Goal: Task Accomplishment & Management: Use online tool/utility

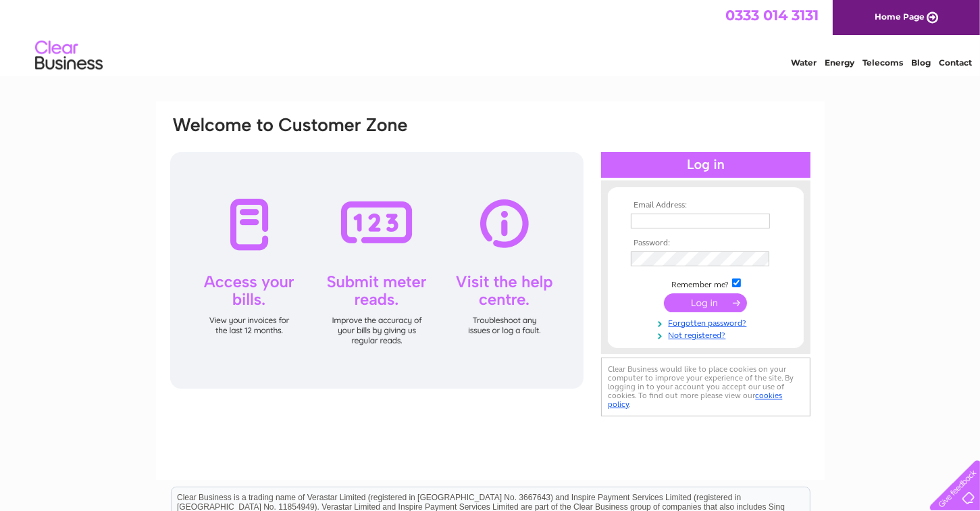
type input "m_stevenson@btinternet.com"
click at [710, 303] on input "submit" at bounding box center [705, 302] width 83 height 19
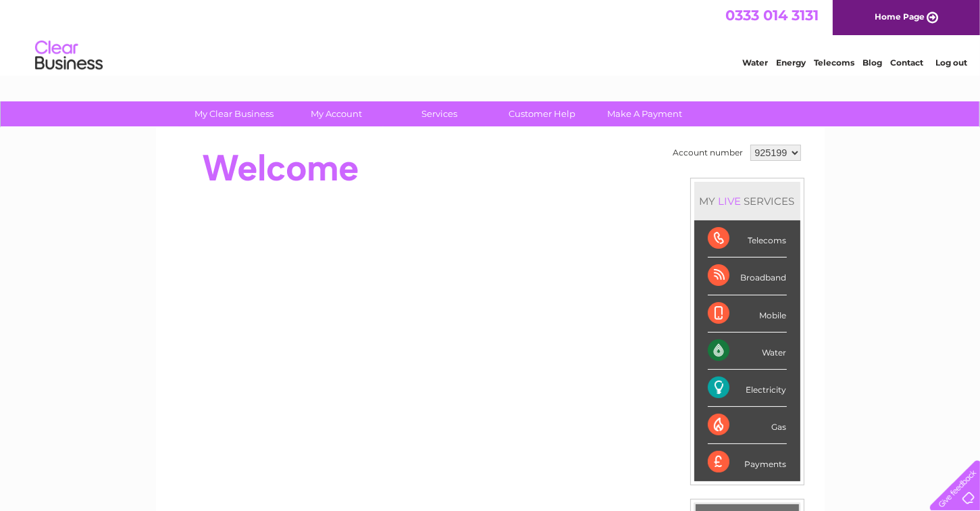
drag, startPoint x: 0, startPoint y: 0, endPoint x: 710, endPoint y: 303, distance: 771.7
click at [710, 303] on div "Mobile" at bounding box center [747, 313] width 79 height 37
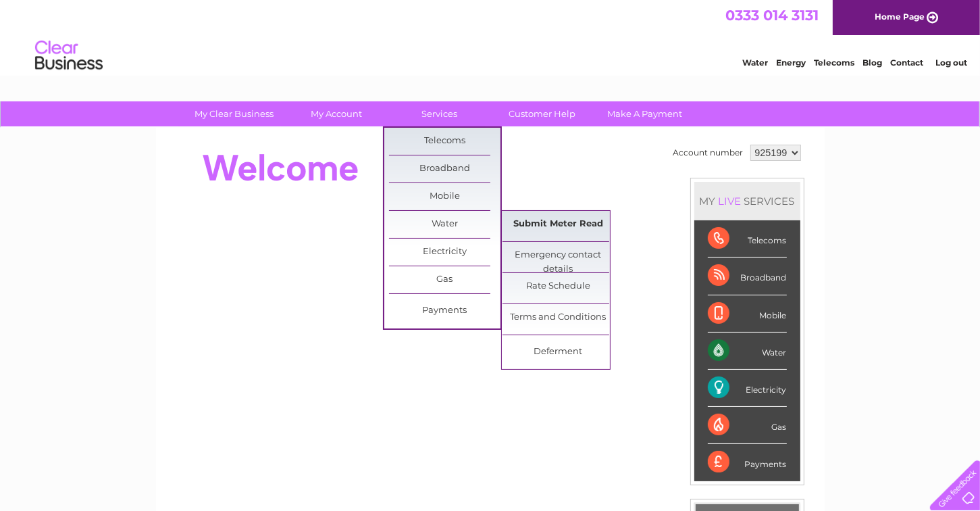
click at [534, 225] on link "Submit Meter Read" at bounding box center [558, 224] width 111 height 27
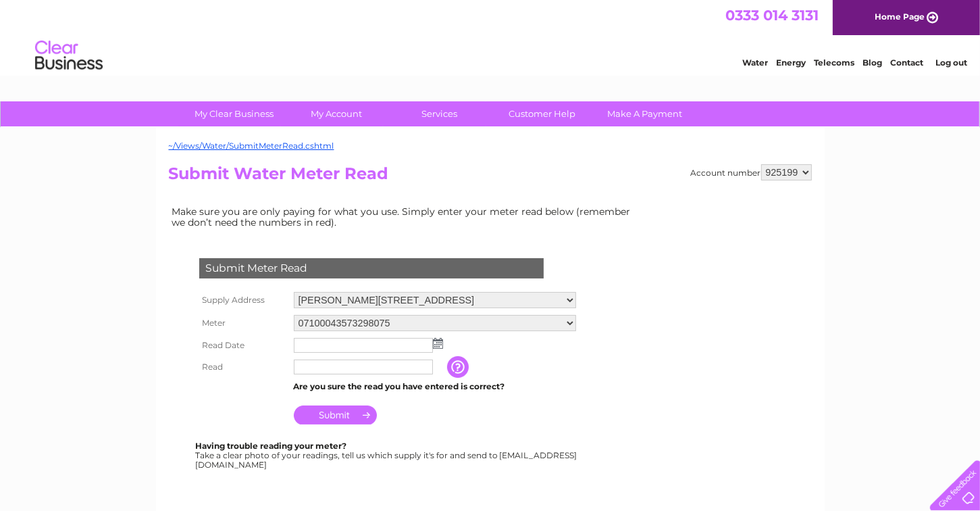
click at [438, 344] on img at bounding box center [438, 343] width 10 height 11
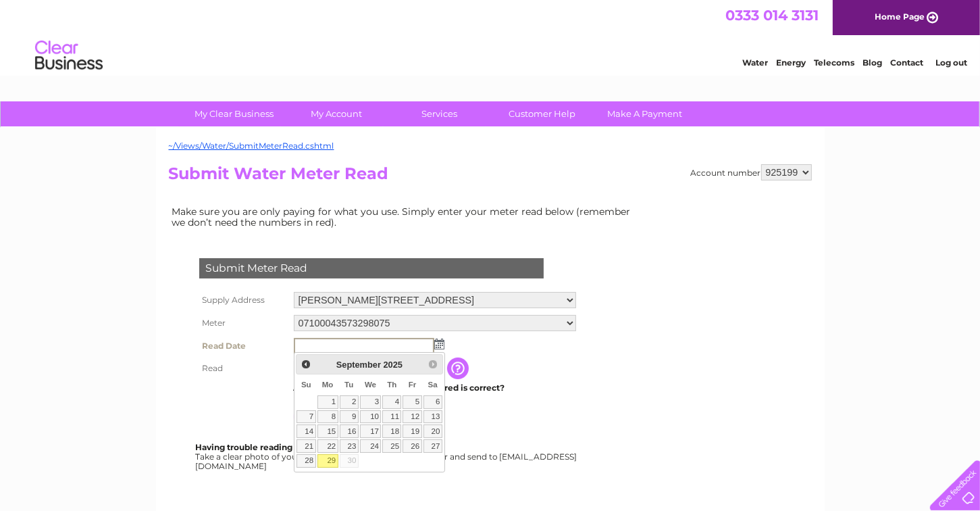
click at [330, 458] on link "29" at bounding box center [327, 461] width 21 height 14
type input "[DATE]"
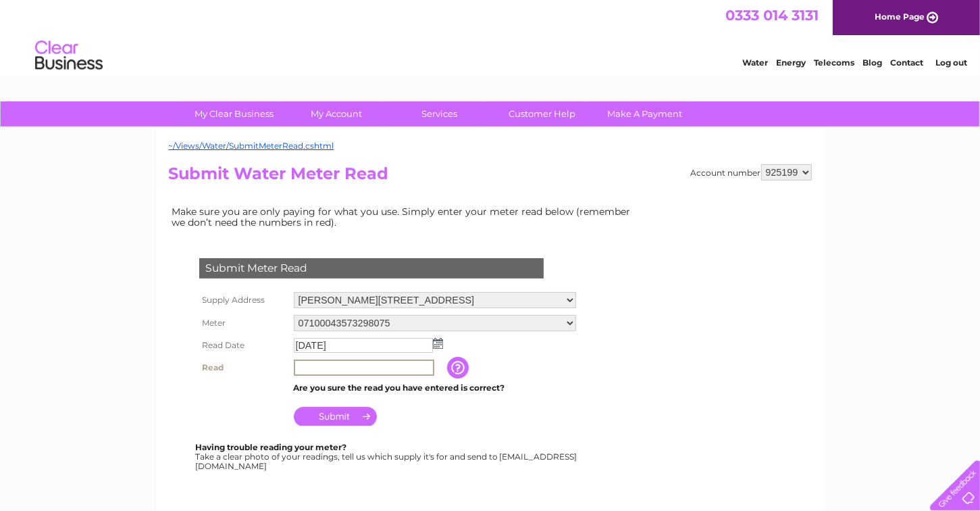
click at [300, 367] on input "text" at bounding box center [364, 367] width 140 height 16
type input "5719"
click at [347, 417] on input "Submit" at bounding box center [335, 414] width 83 height 19
click at [569, 300] on select "Newton Farm, Evie, Orkney, KW17 2NL Farm/Outbuilding, Midhouse Farm, Evie, Orkn…" at bounding box center [435, 301] width 282 height 18
select select "565882"
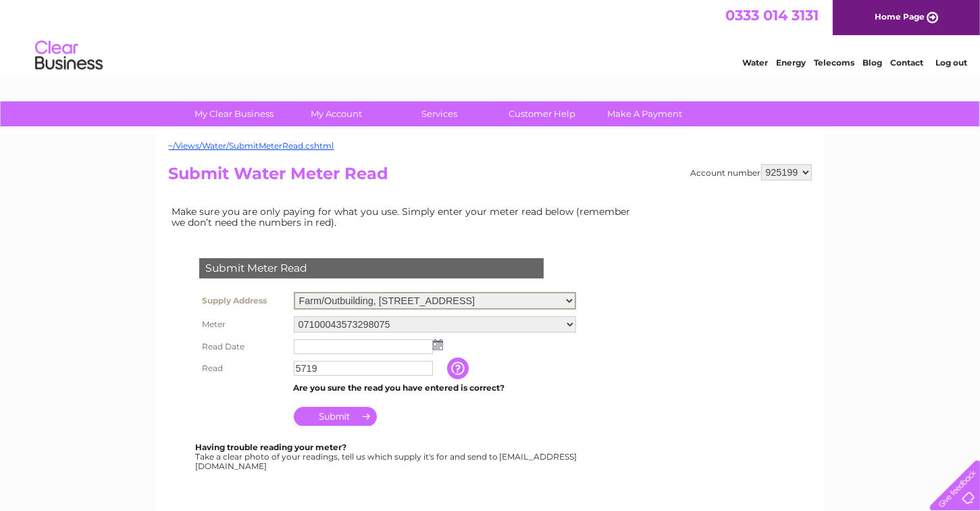
click at [294, 292] on select "Newton Farm, Evie, Orkney, KW17 2NL Farm/Outbuilding, Midhouse Farm, Evie, Orkn…" at bounding box center [435, 301] width 282 height 18
click at [439, 344] on img at bounding box center [438, 343] width 10 height 11
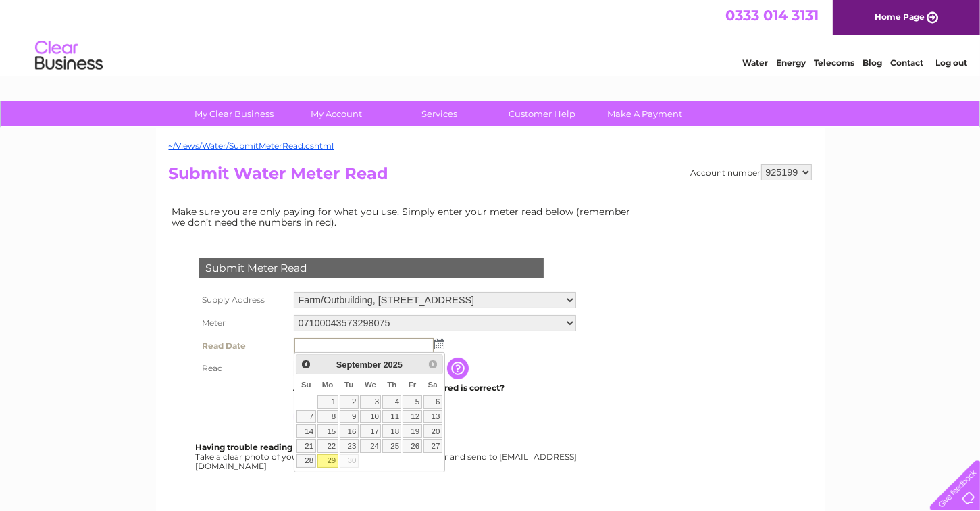
click at [329, 461] on link "29" at bounding box center [327, 461] width 21 height 14
type input "2025/09/29"
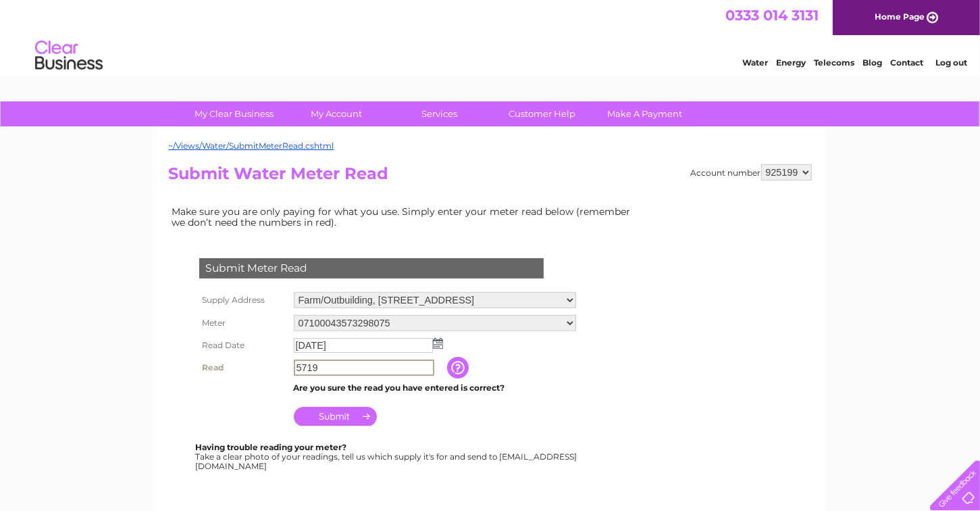
click at [320, 365] on input "5719" at bounding box center [364, 367] width 140 height 16
type input "5"
click at [437, 343] on img at bounding box center [438, 343] width 10 height 11
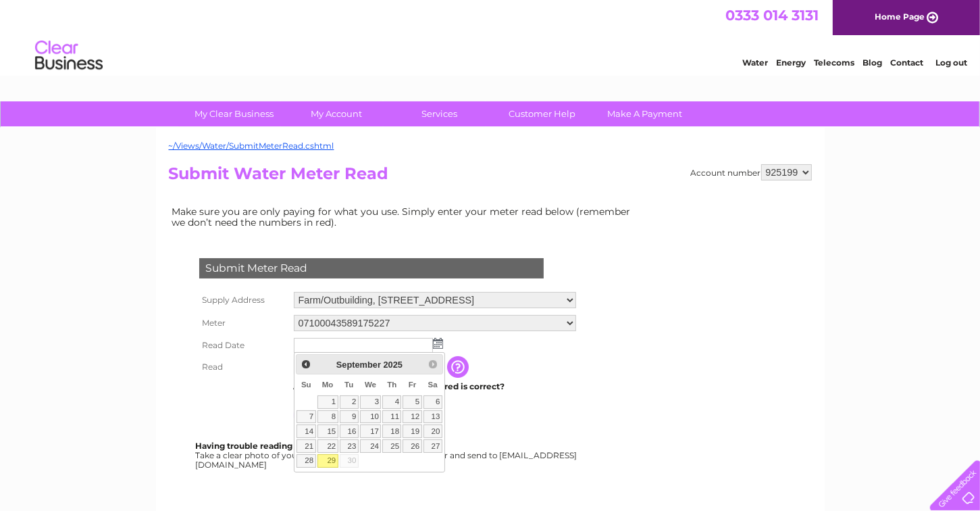
click at [328, 457] on link "29" at bounding box center [327, 461] width 21 height 14
type input "2025/09/29"
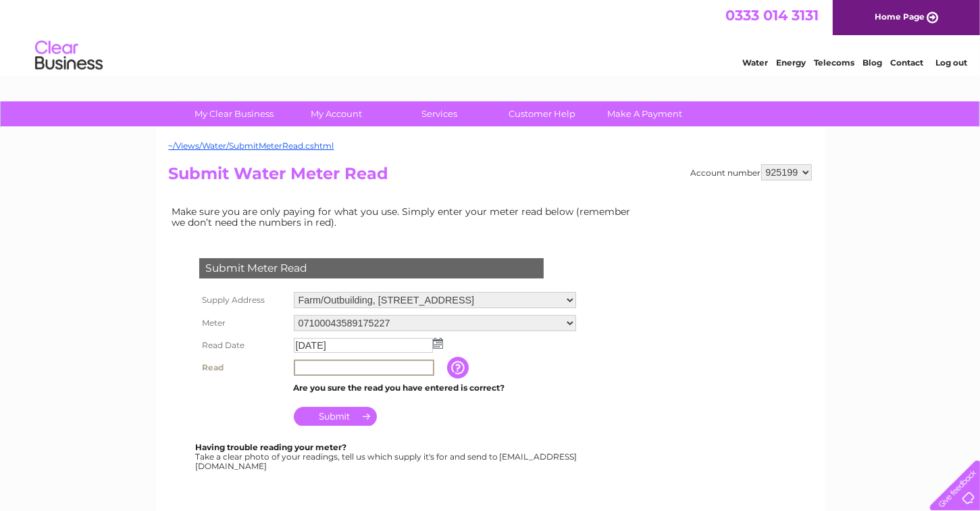
click at [299, 367] on input "text" at bounding box center [364, 367] width 140 height 16
type input "5313"
click at [324, 419] on input "Submit" at bounding box center [335, 414] width 83 height 19
click at [567, 300] on select "Newton Farm, Evie, Orkney, KW17 2NL Farm/Outbuilding, Midhouse Farm, Evie, Orkn…" at bounding box center [435, 301] width 282 height 18
select select "565885"
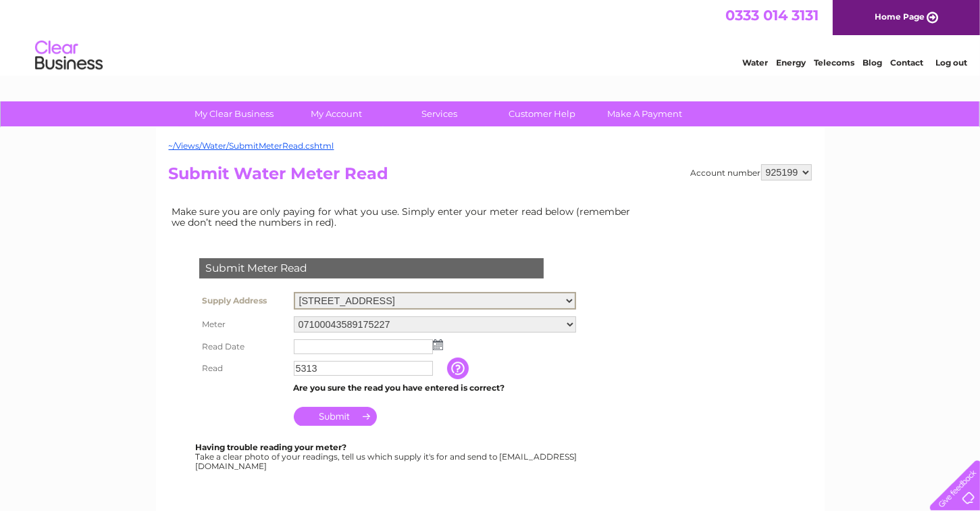
click at [294, 292] on select "Newton Farm, Evie, Orkney, KW17 2NL Farm/Outbuilding, Midhouse Farm, Evie, Orkn…" at bounding box center [435, 301] width 282 height 18
click at [440, 343] on img at bounding box center [438, 343] width 10 height 11
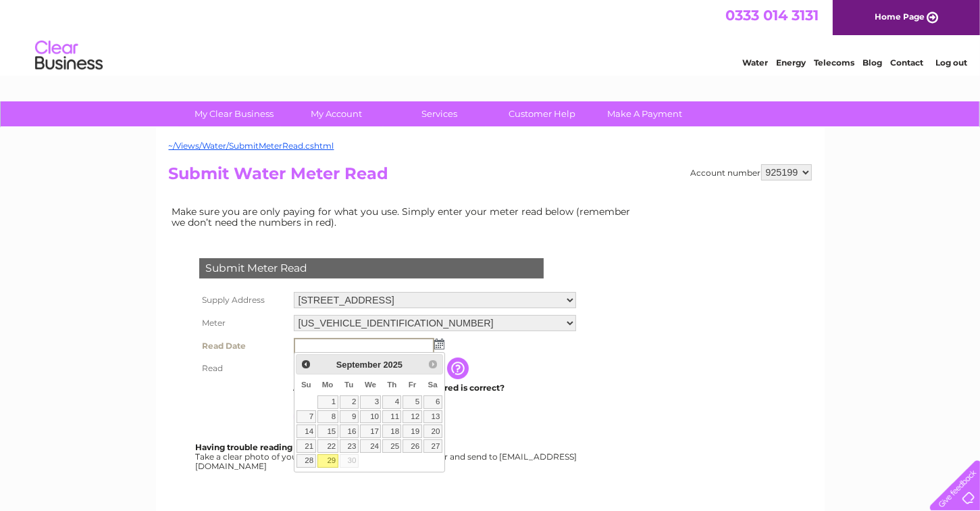
click at [332, 458] on link "29" at bounding box center [327, 461] width 21 height 14
type input "2025/09/29"
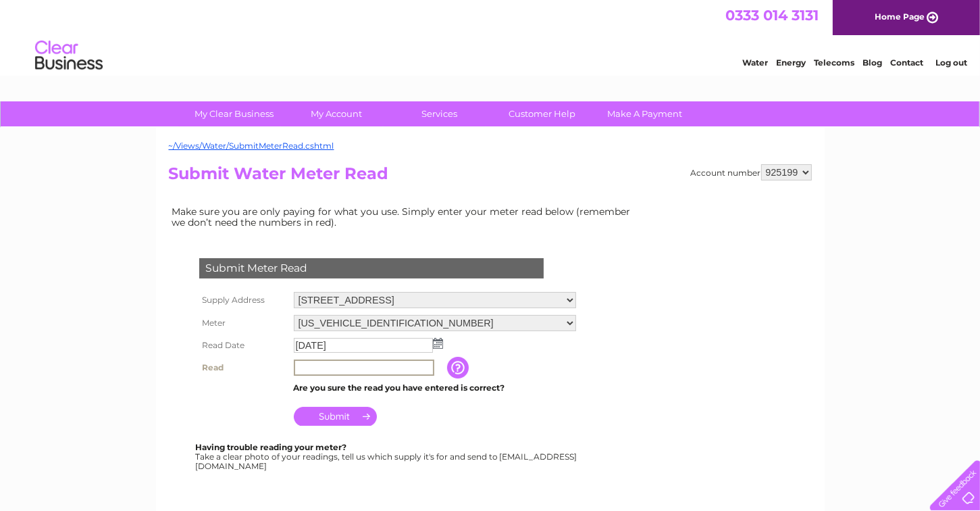
click at [301, 365] on input "text" at bounding box center [364, 367] width 140 height 16
type input "9681"
click at [344, 422] on input "Submit" at bounding box center [335, 414] width 83 height 19
click at [569, 300] on select "Newton Farm, Evie, Orkney, KW17 2NL Farm/Outbuilding, Midhouse Farm, Evie, Orkn…" at bounding box center [435, 301] width 282 height 18
select select "565886"
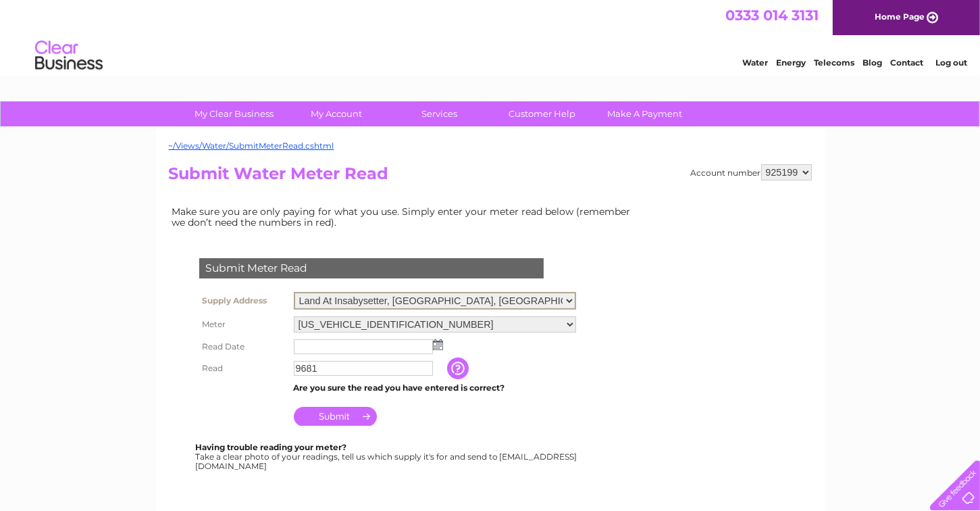
click at [294, 292] on select "Newton Farm, Evie, Orkney, KW17 2NL Farm/Outbuilding, Midhouse Farm, Evie, Orkn…" at bounding box center [435, 301] width 282 height 18
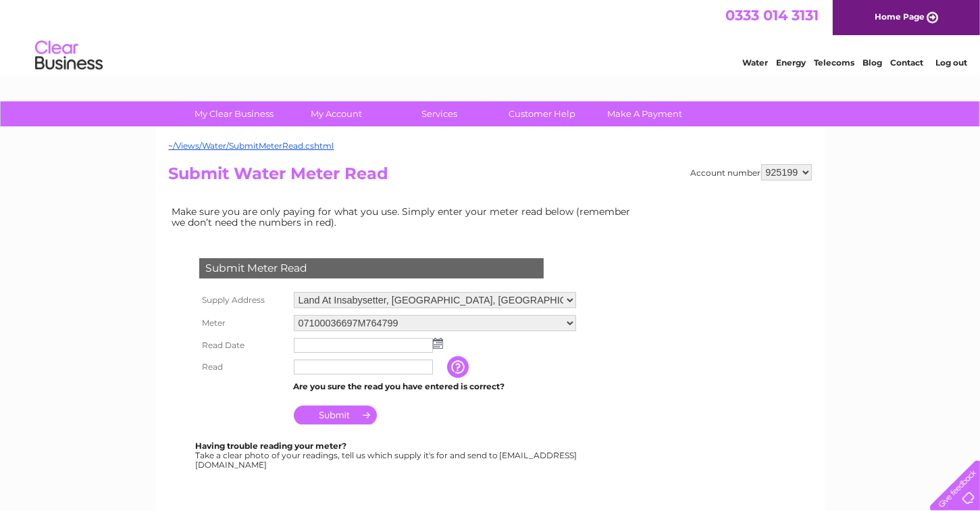
click at [437, 344] on img at bounding box center [438, 343] width 10 height 11
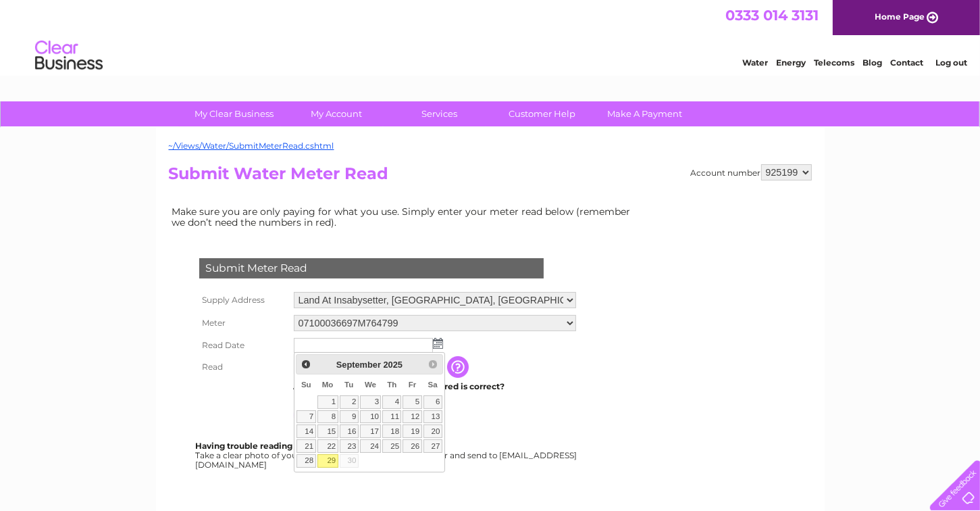
click at [332, 460] on link "29" at bounding box center [327, 461] width 21 height 14
type input "[DATE]"
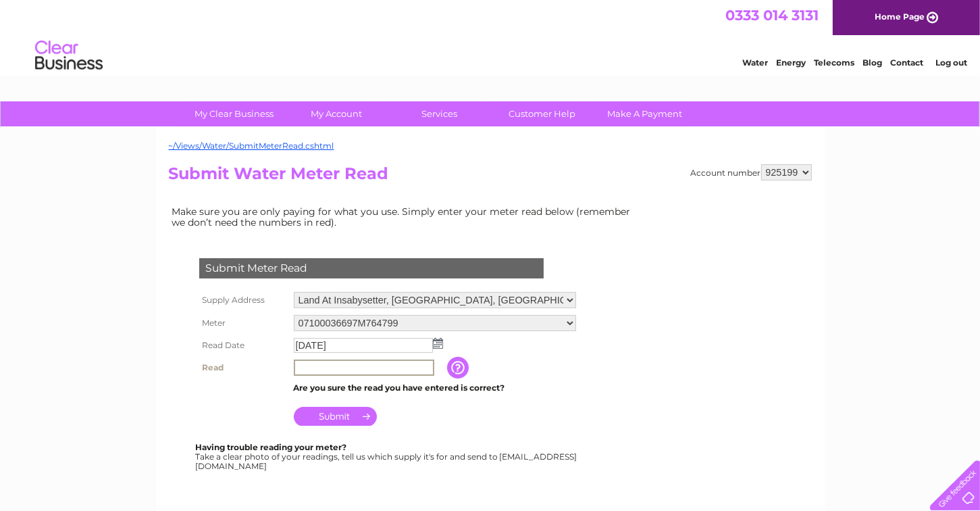
click at [302, 367] on input "text" at bounding box center [364, 367] width 140 height 16
type input "8390"
click at [333, 419] on input "Submit" at bounding box center [335, 416] width 83 height 19
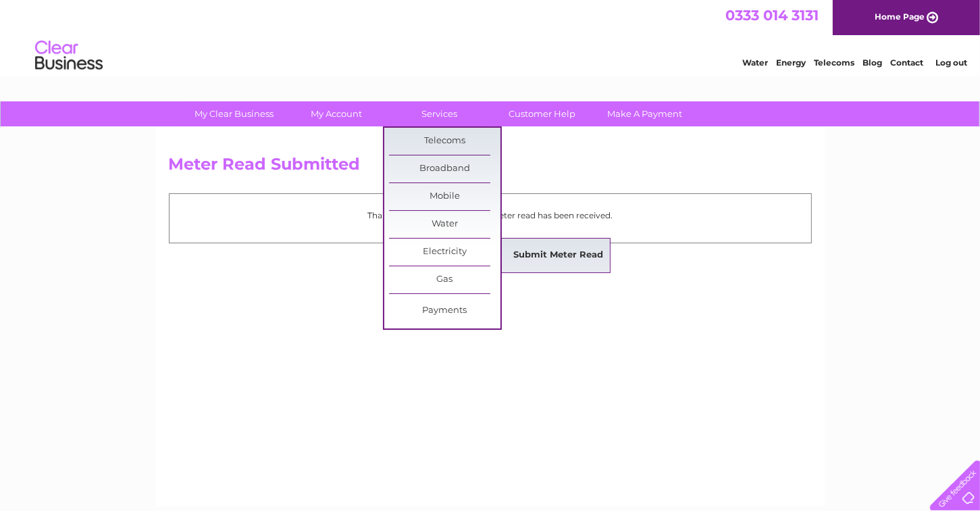
click at [504, 255] on link "Submit Meter Read" at bounding box center [558, 255] width 111 height 27
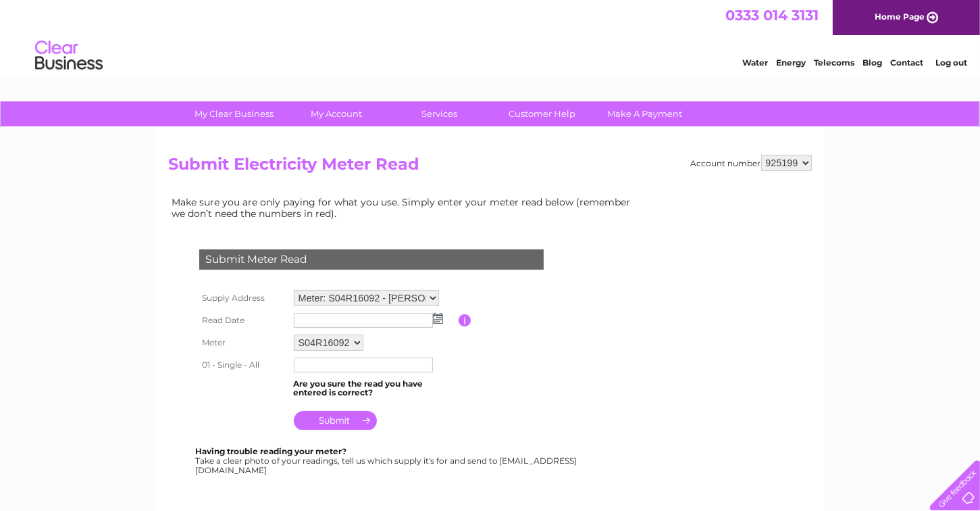
click at [438, 315] on img at bounding box center [438, 318] width 10 height 11
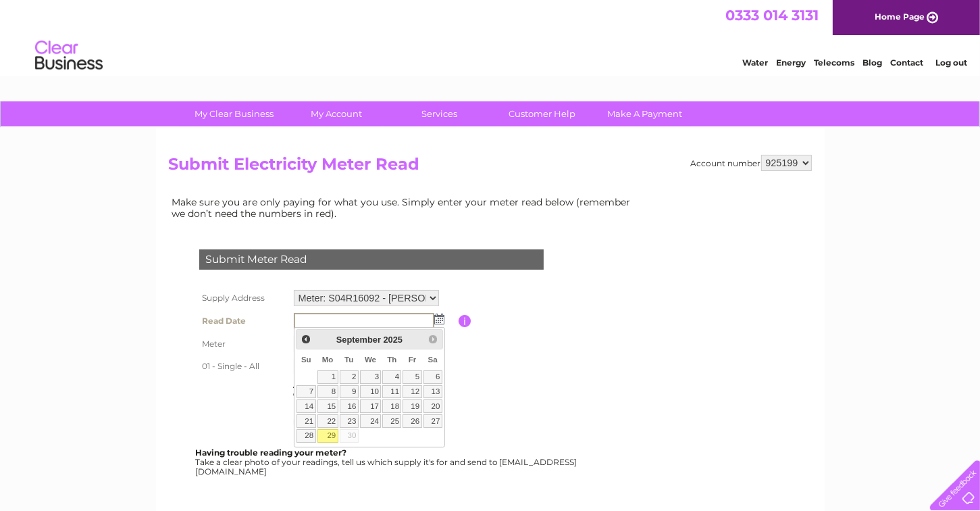
click at [334, 432] on link "29" at bounding box center [327, 436] width 21 height 14
type input "[DATE]"
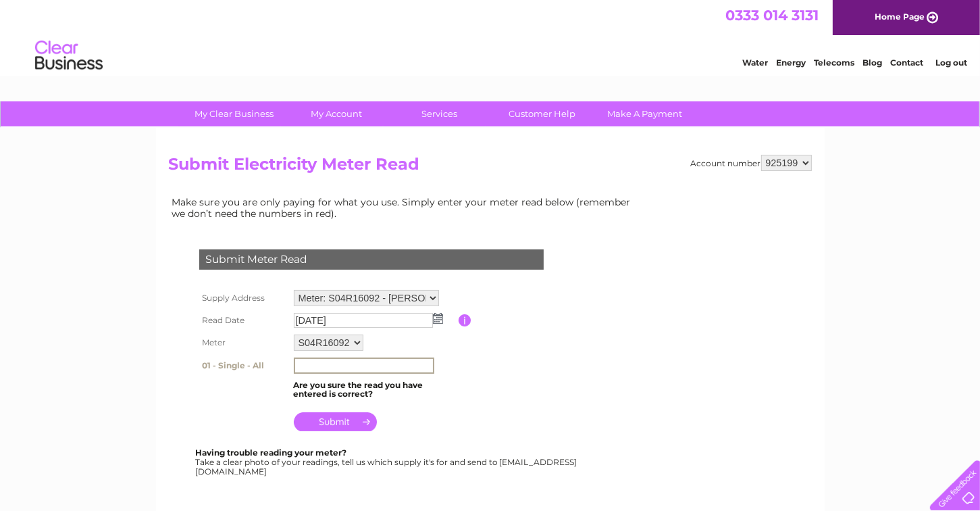
click at [303, 365] on input "text" at bounding box center [364, 365] width 140 height 16
type input "25132"
click at [316, 420] on input "submit" at bounding box center [335, 420] width 83 height 19
